Goal: Information Seeking & Learning: Find specific page/section

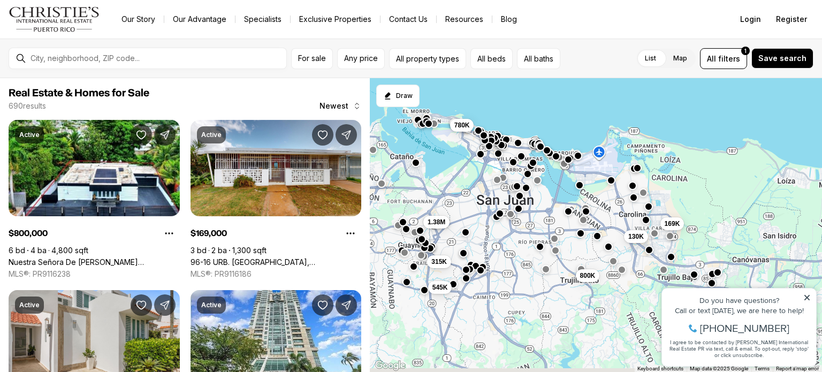
drag, startPoint x: 664, startPoint y: 160, endPoint x: 570, endPoint y: 54, distance: 141.4
click at [570, 54] on div "For sale Any price All property types All beds All baths List Map List Map All …" at bounding box center [411, 205] width 822 height 333
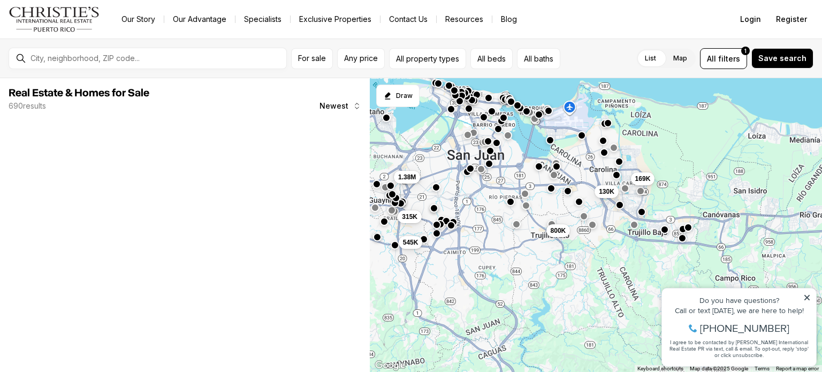
click at [807, 299] on icon at bounding box center [807, 297] width 5 height 5
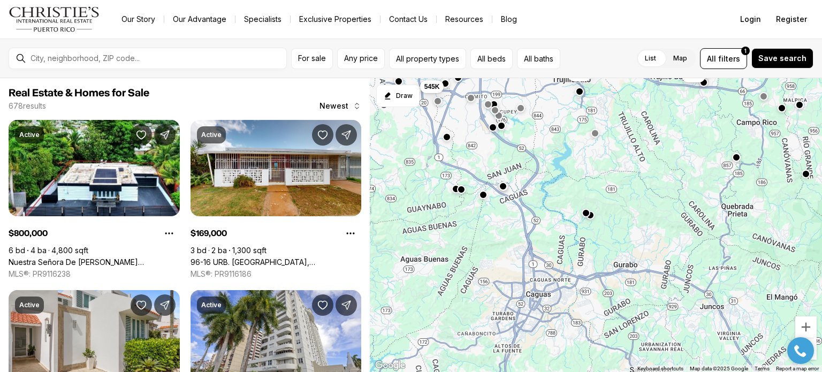
drag, startPoint x: 608, startPoint y: 329, endPoint x: 595, endPoint y: 126, distance: 203.8
click at [595, 126] on div "229K 800K 350K 130K 169K 2.5M 545K 315K 1.38M" at bounding box center [596, 225] width 452 height 294
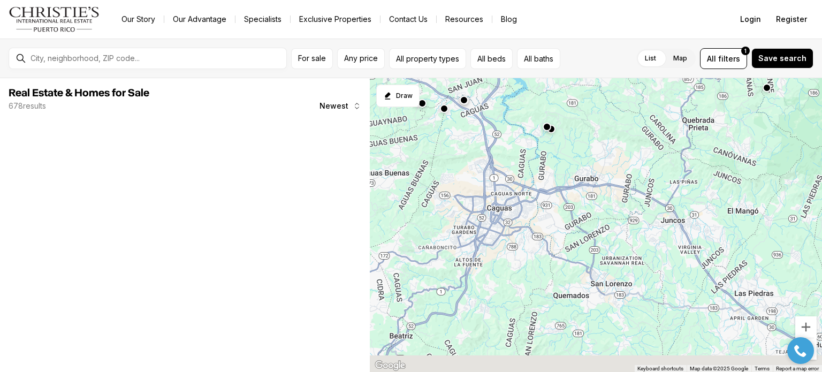
drag, startPoint x: 503, startPoint y: 222, endPoint x: 533, endPoint y: 185, distance: 47.2
click at [533, 185] on div at bounding box center [596, 225] width 452 height 294
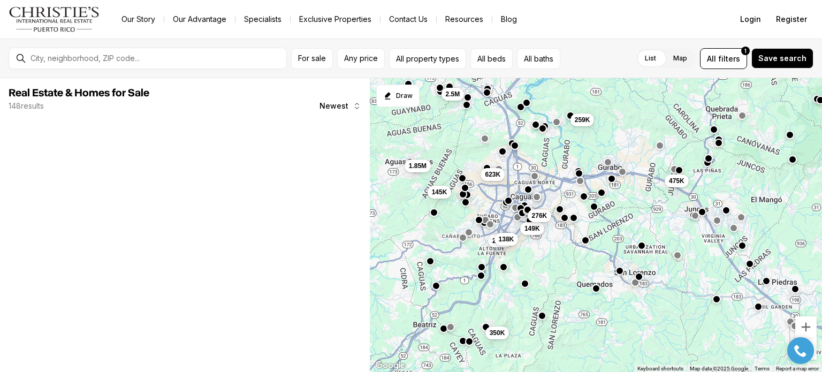
click at [516, 201] on div "259K 2.5M 475K 235K 138K 149K 276K 350K 1.85M 623K 145K" at bounding box center [596, 225] width 452 height 294
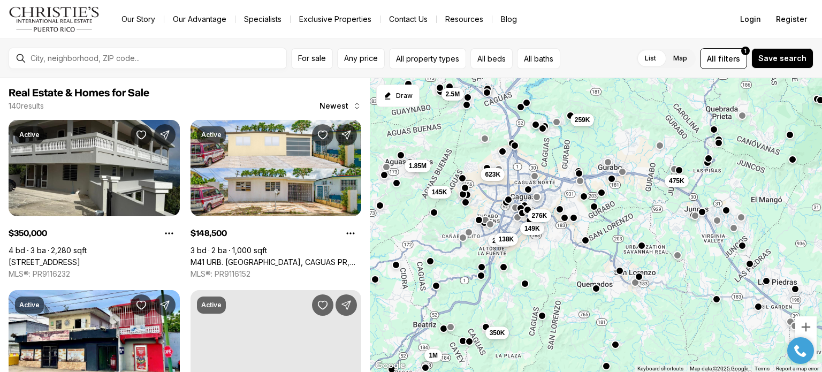
click at [507, 199] on button "button" at bounding box center [508, 199] width 9 height 9
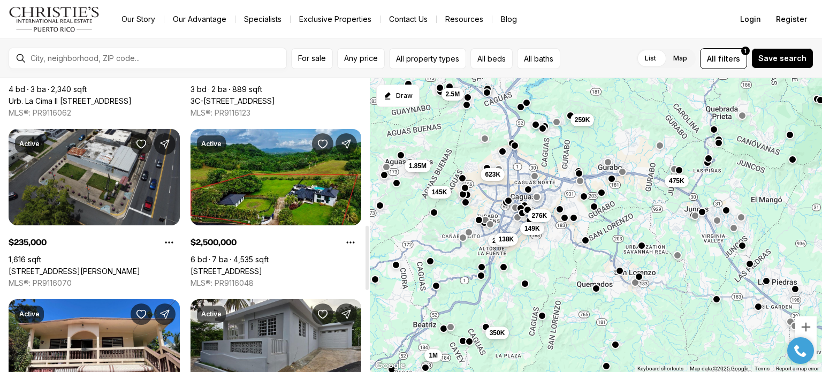
scroll to position [676, 0]
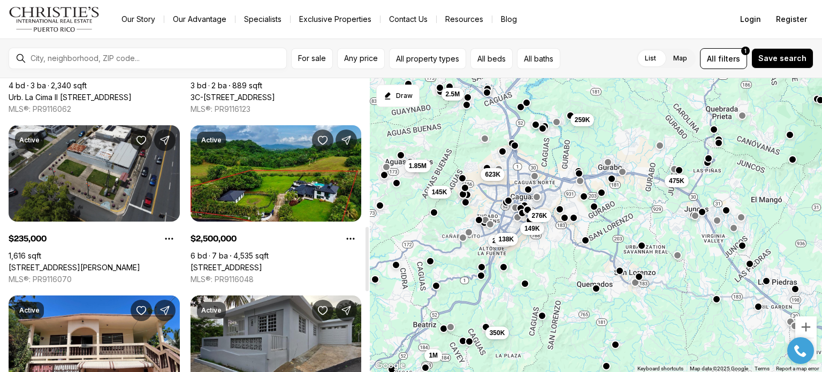
drag, startPoint x: 366, startPoint y: 128, endPoint x: 345, endPoint y: 276, distance: 149.2
click at [366, 276] on div at bounding box center [367, 259] width 3 height 64
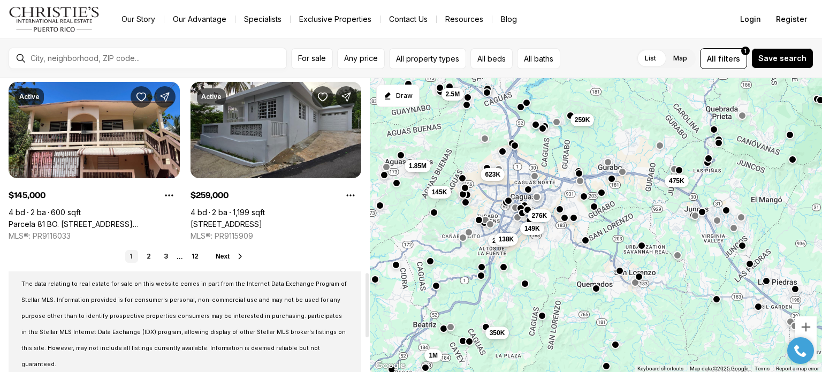
drag, startPoint x: 366, startPoint y: 272, endPoint x: 368, endPoint y: 320, distance: 47.7
click at [368, 320] on div at bounding box center [367, 305] width 3 height 64
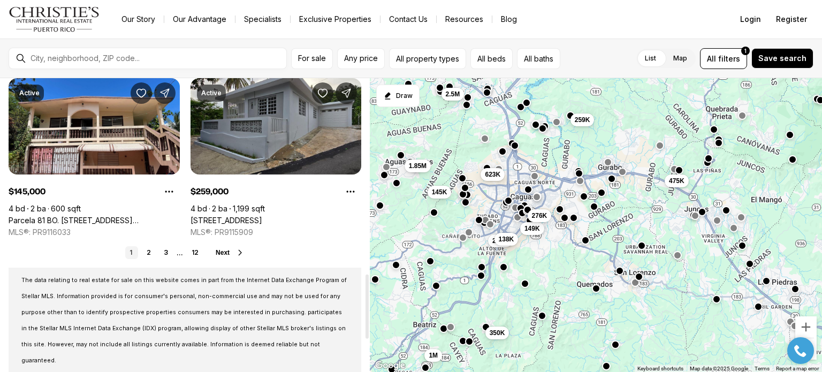
click at [141, 252] on ul "1 2 3 ... 12" at bounding box center [164, 252] width 78 height 13
click at [149, 248] on link "2" at bounding box center [148, 252] width 13 height 13
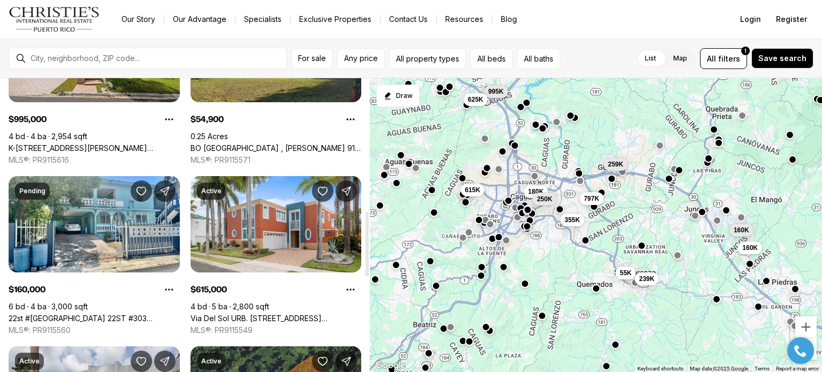
scroll to position [627, 0]
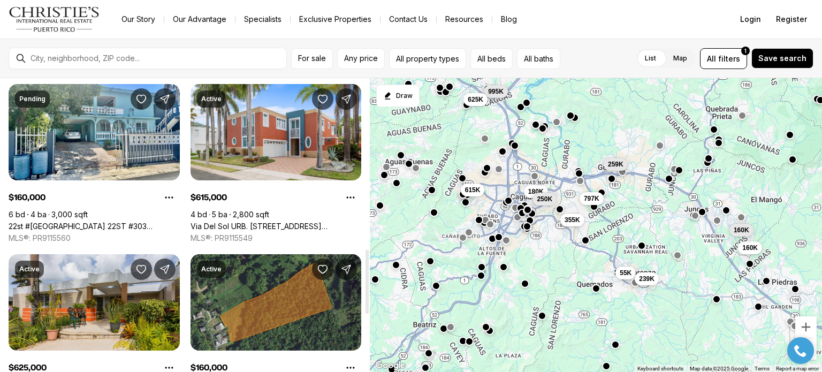
drag, startPoint x: 366, startPoint y: 136, endPoint x: 355, endPoint y: 291, distance: 154.5
click at [366, 291] on div at bounding box center [367, 281] width 3 height 64
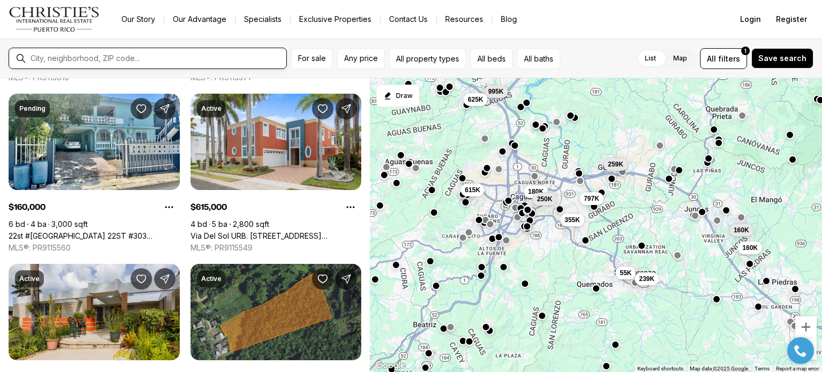
click at [150, 59] on input "text" at bounding box center [157, 58] width 252 height 9
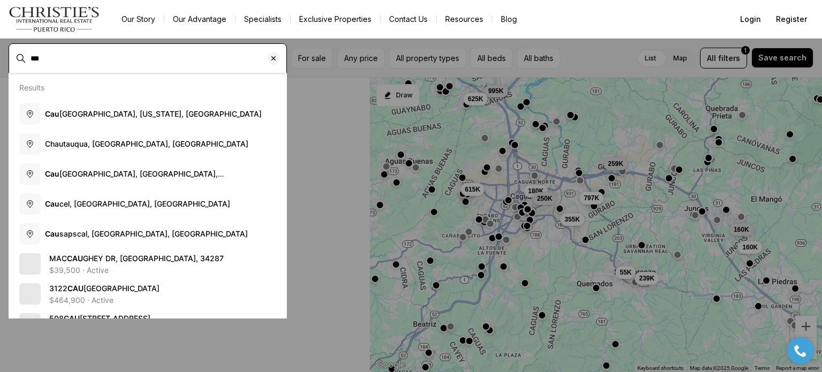
scroll to position [7, 0]
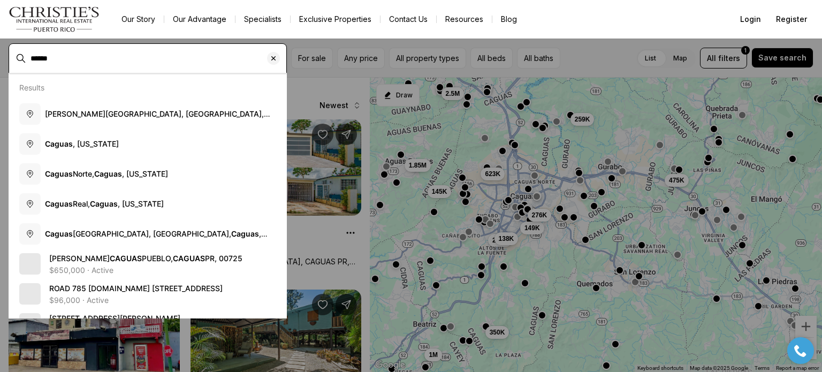
type input "******"
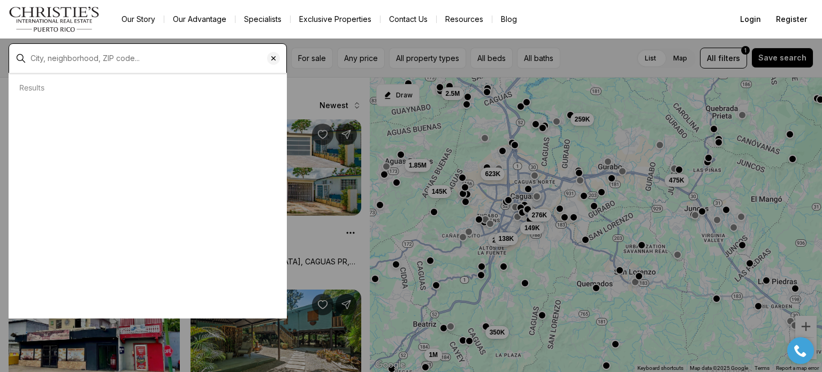
type input "**********"
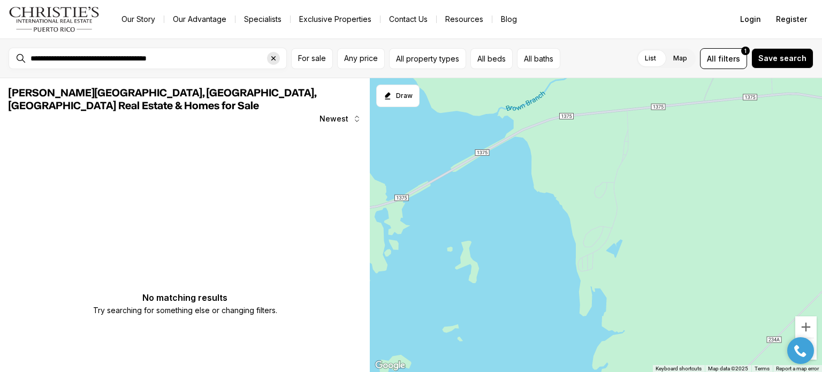
click at [275, 58] on icon "Clear search input" at bounding box center [273, 58] width 9 height 9
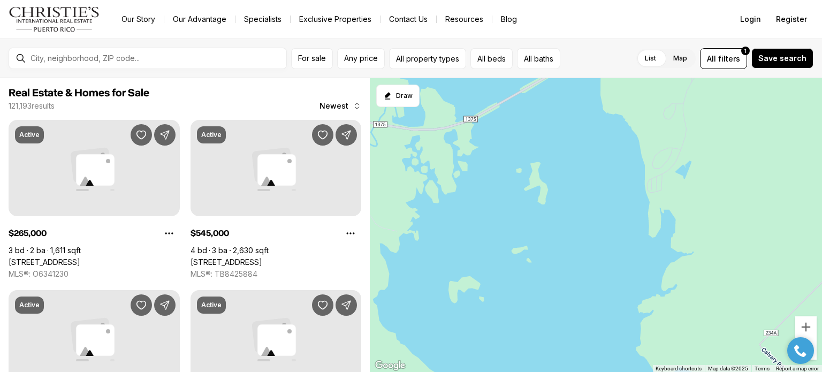
drag, startPoint x: 494, startPoint y: 176, endPoint x: 566, endPoint y: 90, distance: 111.6
click at [566, 90] on div at bounding box center [596, 225] width 452 height 294
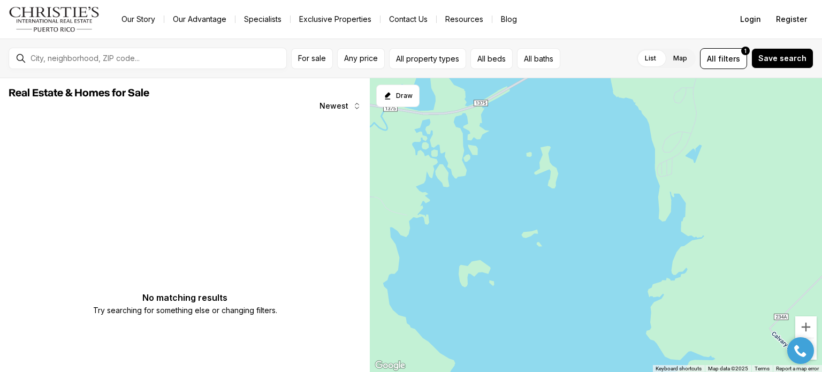
click at [814, 341] on div at bounding box center [800, 350] width 37 height 27
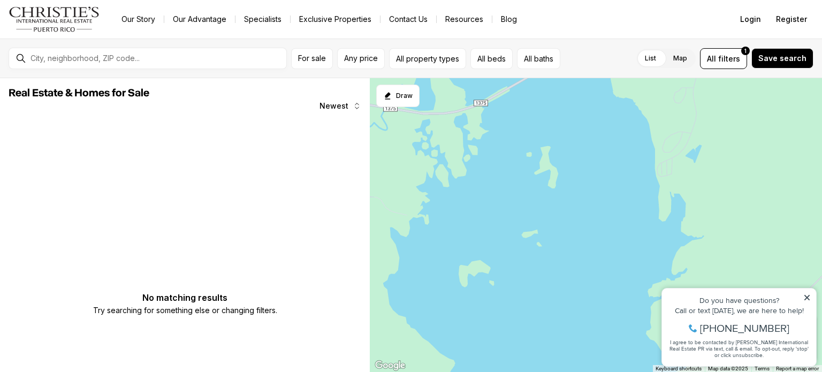
click at [806, 300] on icon at bounding box center [806, 297] width 7 height 7
